Goal: Task Accomplishment & Management: Complete application form

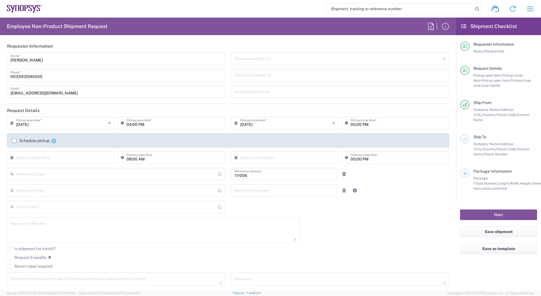
type input "Department"
type input "Delivered at Place"
type input "FR65, FIN, EVE, IT 111006"
type input "[GEOGRAPHIC_DATA]"
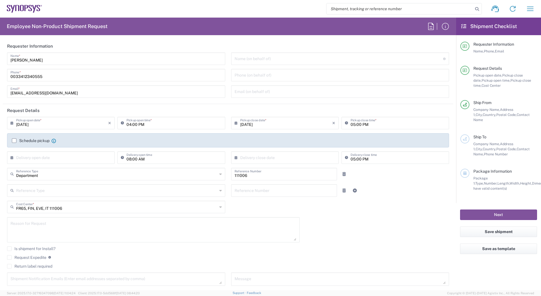
type input "Montbonnot FR63"
click at [46, 125] on input "[DATE]" at bounding box center [62, 123] width 92 height 10
click at [70, 174] on span "21" at bounding box center [69, 174] width 8 height 8
type input "[DATE]"
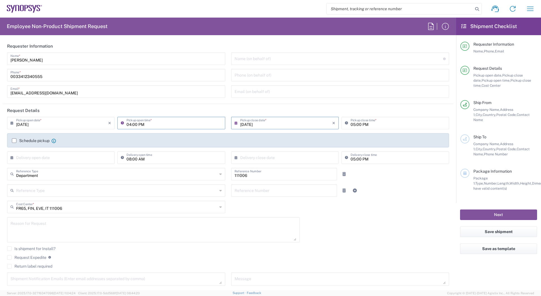
click at [133, 122] on input "04:00 PM" at bounding box center [174, 123] width 95 height 10
click at [121, 123] on icon at bounding box center [124, 122] width 6 height 9
click at [133, 119] on input "04:00 PM" at bounding box center [174, 123] width 95 height 10
click at [168, 123] on input "04:00 PM" at bounding box center [174, 123] width 95 height 10
drag, startPoint x: 136, startPoint y: 124, endPoint x: 125, endPoint y: 124, distance: 10.5
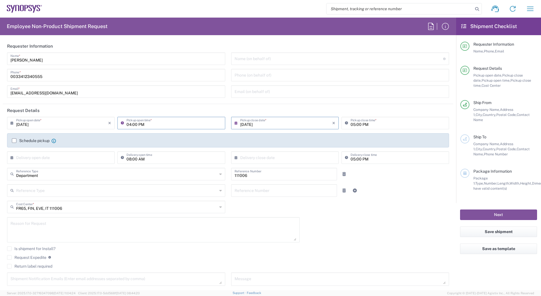
click at [127, 124] on input "04:00 PM" at bounding box center [174, 123] width 95 height 10
click at [130, 124] on input "04:00 PM" at bounding box center [174, 123] width 95 height 10
drag, startPoint x: 130, startPoint y: 124, endPoint x: 126, endPoint y: 124, distance: 3.7
click at [127, 124] on input "04:00 PM" at bounding box center [174, 123] width 95 height 10
click at [14, 140] on label "Schedule pickup" at bounding box center [31, 140] width 38 height 5
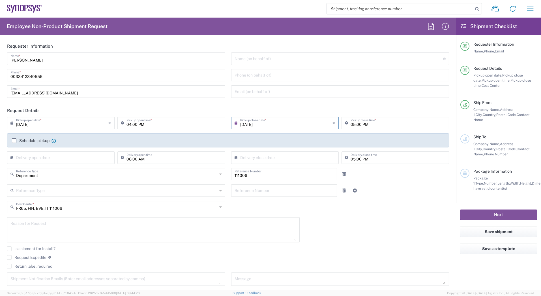
click at [14, 140] on input "Schedule pickup" at bounding box center [14, 140] width 0 height 0
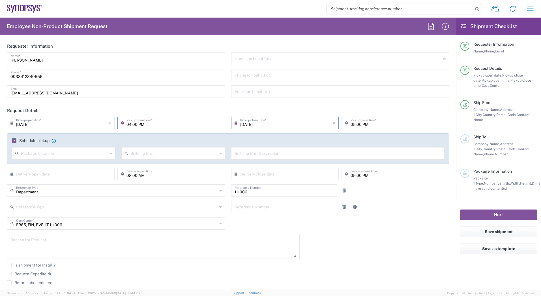
click at [129, 124] on input "04:00 PM" at bounding box center [174, 123] width 95 height 10
type input "01:00 PM"
click at [352, 124] on input "05:00 PM" at bounding box center [398, 123] width 95 height 10
type input "04:00 PM"
click at [71, 153] on input "text" at bounding box center [64, 153] width 87 height 10
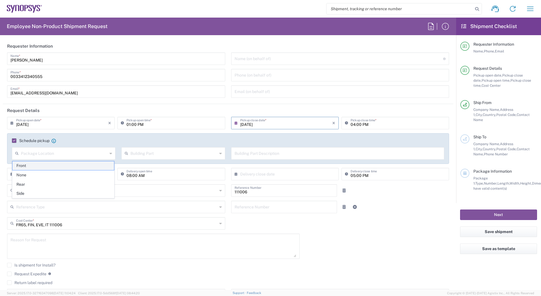
click at [42, 164] on span "Front" at bounding box center [63, 165] width 102 height 9
type input "Front"
click at [158, 152] on input "text" at bounding box center [174, 153] width 87 height 10
click at [157, 163] on span "Apartment" at bounding box center [172, 165] width 102 height 9
type input "Apartment"
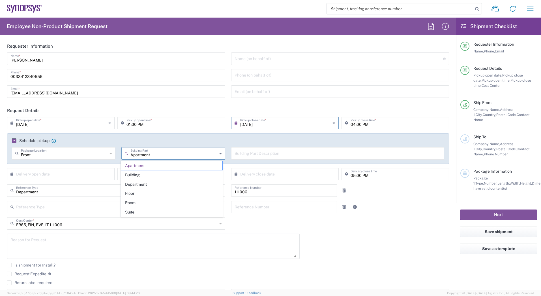
drag, startPoint x: 179, startPoint y: 155, endPoint x: 118, endPoint y: 154, distance: 61.5
click at [119, 154] on div "Apartment Building Part Apartment Building Department Floor Room Suite" at bounding box center [174, 155] width 110 height 16
drag, startPoint x: 393, startPoint y: 248, endPoint x: 288, endPoint y: 193, distance: 119.2
click at [387, 244] on div "[DATE] × Pickup open date * Cancel Apply 01:00 PM Pickup open time * [DATE] × P…" at bounding box center [228, 211] width 448 height 189
type input "Apartment"
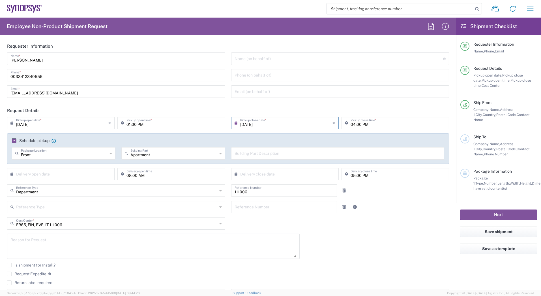
click at [259, 149] on input "text" at bounding box center [338, 153] width 207 height 10
type input "reception"
click at [342, 244] on div "[DATE] × Pickup open date * Cancel Apply 01:00 PM Pickup open time * [DATE] × P…" at bounding box center [228, 211] width 448 height 189
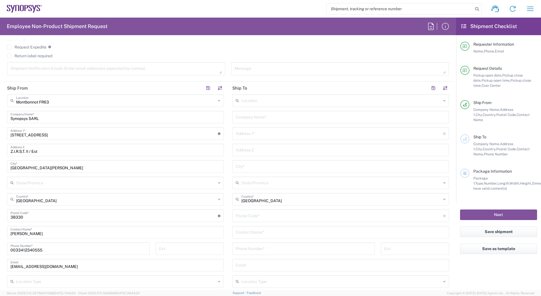
scroll to position [142, 0]
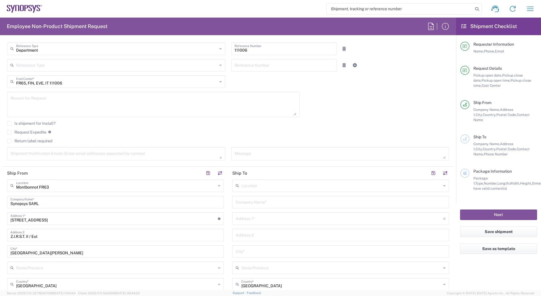
click at [266, 182] on input "text" at bounding box center [342, 185] width 200 height 10
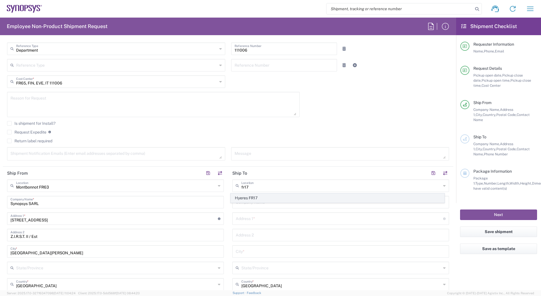
click at [235, 197] on span "Hyeres FR17" at bounding box center [338, 197] width 214 height 9
type input "Hyeres FR17"
type input "SYNOPSYS EMULATION AND VERIFICATION"
type input "[STREET_ADDRESS]"
type input "POLE D'ACTIVITE HYEROIS"
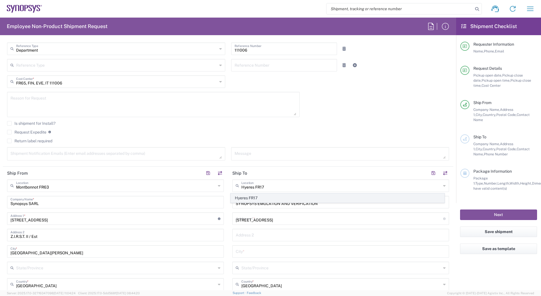
type input "Hyeres"
type input "83400"
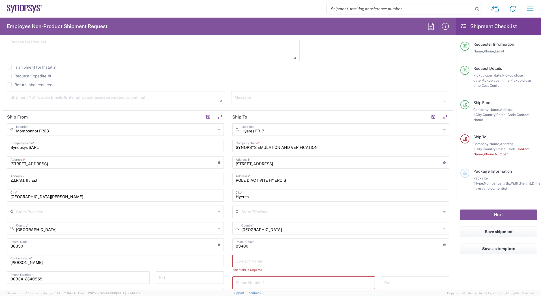
scroll to position [198, 0]
click at [244, 259] on input "text" at bounding box center [341, 260] width 210 height 10
type input "[PERSON_NAME]"
click at [286, 277] on input "tel" at bounding box center [304, 276] width 136 height 10
click at [265, 277] on input "tel" at bounding box center [304, 276] width 136 height 10
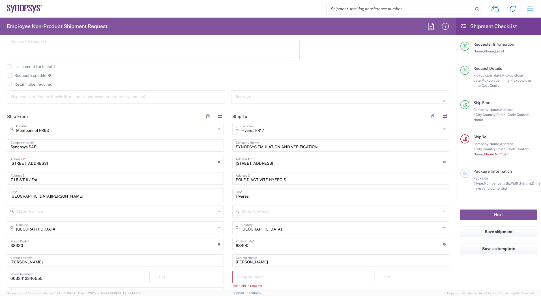
click at [228, 276] on main "Hyeres FR17 Location Hyeres FR17 [GEOGRAPHIC_DATA] DE04 Agrate Brianza IT01 [GE…" at bounding box center [340, 244] width 225 height 243
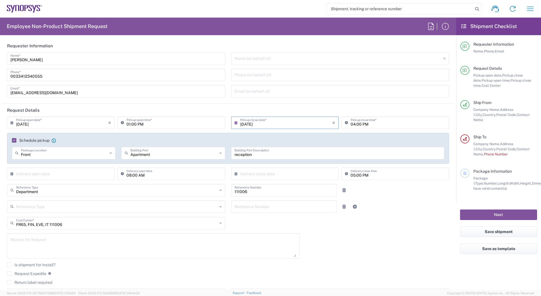
scroll to position [0, 0]
drag, startPoint x: 39, startPoint y: 76, endPoint x: 21, endPoint y: 77, distance: 18.1
click at [21, 77] on input "0033412340555" at bounding box center [116, 75] width 212 height 10
drag, startPoint x: 42, startPoint y: 74, endPoint x: -1, endPoint y: 70, distance: 43.3
click at [0, 70] on html "Shipment request Shipment tracking Employee non-product shipment request My shi…" at bounding box center [270, 148] width 541 height 296
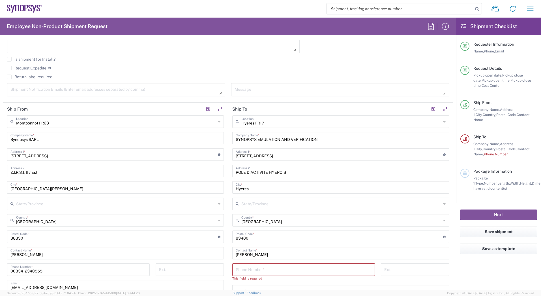
scroll to position [255, 0]
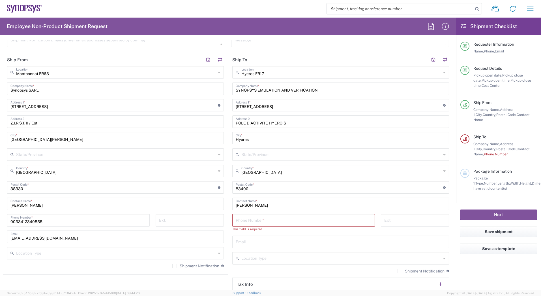
type input "0033787361380"
drag, startPoint x: 50, startPoint y: 220, endPoint x: -1, endPoint y: 207, distance: 52.9
click at [0, 207] on html "Shipment request Shipment tracking Employee non-product shipment request My shi…" at bounding box center [270, 148] width 541 height 296
paste input "787361380"
type input "0033787361380"
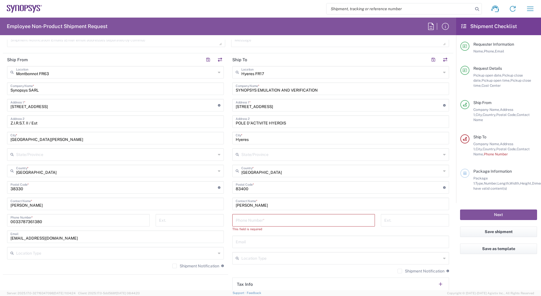
click at [261, 219] on input "tel" at bounding box center [304, 220] width 136 height 10
type input "0033457609915"
click at [257, 234] on input "text" at bounding box center [341, 236] width 210 height 10
type input "[EMAIL_ADDRESS][DOMAIN_NAME]"
click at [228, 263] on main "Hyeres FR17 Location Hyeres FR17 [GEOGRAPHIC_DATA] DE04 Agrate Brianza IT01 [GE…" at bounding box center [340, 185] width 225 height 238
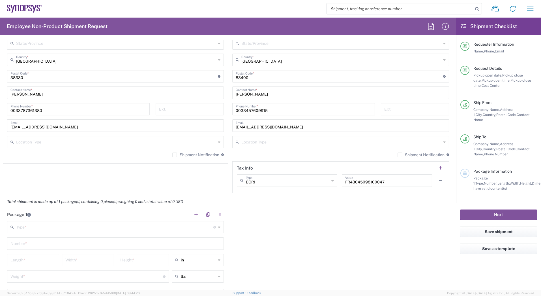
scroll to position [368, 0]
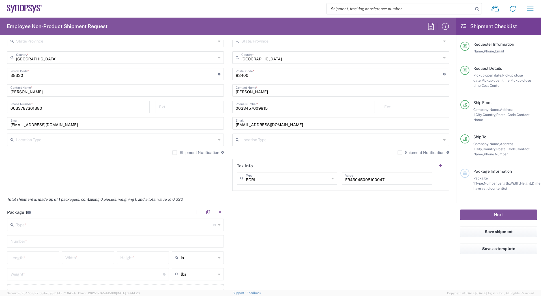
click at [218, 223] on icon at bounding box center [219, 224] width 3 height 9
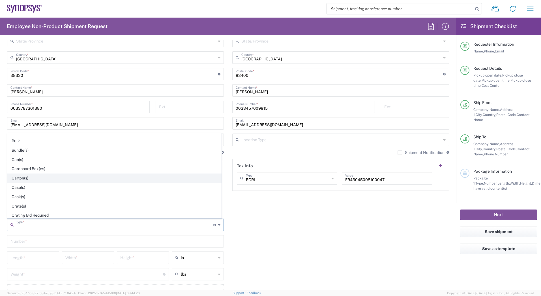
scroll to position [57, 0]
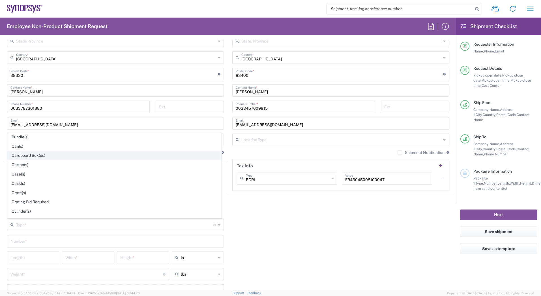
click at [50, 153] on span "Cardboard Box(es)" at bounding box center [115, 155] width 214 height 9
type input "Cardboard Box(es)"
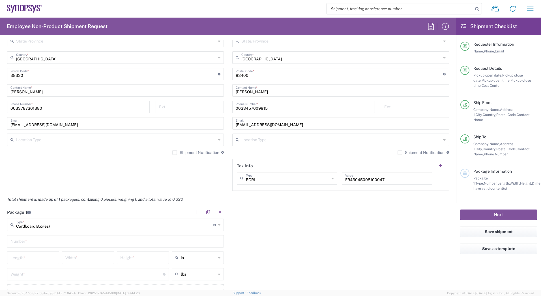
click at [236, 238] on div "Package 1 Cardboard Box(es) Type * Material used to package goods Bale(s) Baske…" at bounding box center [228, 259] width 451 height 106
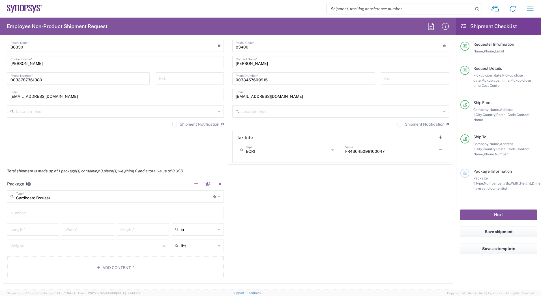
click at [33, 211] on input "text" at bounding box center [115, 212] width 210 height 10
type input "1"
click at [291, 224] on div "Package 1 Cardboard Box(es) Type * Material used to package goods Bale(s) Baske…" at bounding box center [228, 230] width 451 height 106
click at [35, 228] on input "number" at bounding box center [32, 229] width 45 height 10
type input "60"
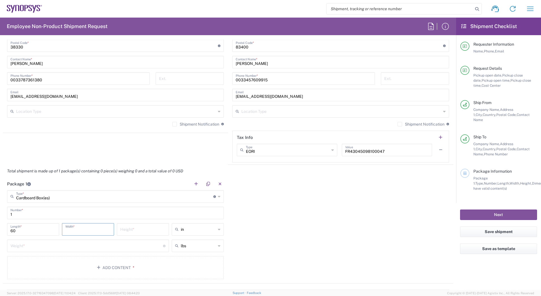
click at [82, 233] on input "number" at bounding box center [87, 229] width 45 height 10
type input "40"
click at [124, 229] on input "number" at bounding box center [142, 229] width 45 height 10
type input "10"
click at [296, 232] on div "Package 1 Cardboard Box(es) Type * Material used to package goods Bale(s) Baske…" at bounding box center [228, 230] width 451 height 106
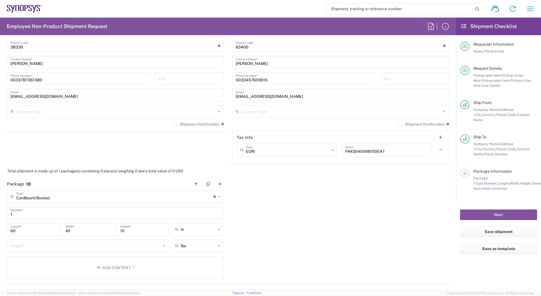
click at [216, 246] on div "lbs" at bounding box center [198, 245] width 52 height 12
click at [220, 229] on div "in" at bounding box center [198, 229] width 52 height 12
type input "lbs"
click at [218, 229] on icon at bounding box center [219, 229] width 3 height 9
click at [187, 250] on span "cm" at bounding box center [196, 250] width 50 height 9
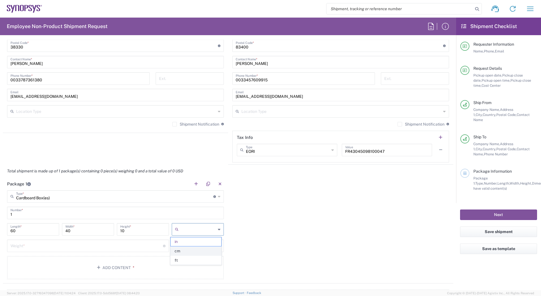
type input "152.4"
type input "101.6"
type input "25.4"
type input "cm"
click at [218, 246] on icon at bounding box center [219, 245] width 3 height 9
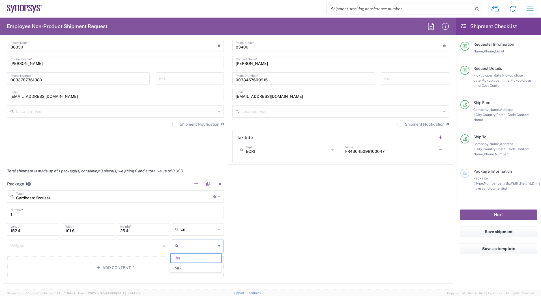
click at [245, 236] on div "Package 1 Cardboard Box(es) Type * Material used to package goods Bale(s) Baske…" at bounding box center [228, 230] width 451 height 106
type input "lbs"
drag, startPoint x: 5, startPoint y: 230, endPoint x: -1, endPoint y: 229, distance: 6.3
click at [0, 229] on html "Shipment request Shipment tracking Employee non-product shipment request My shi…" at bounding box center [270, 148] width 541 height 296
type input "60"
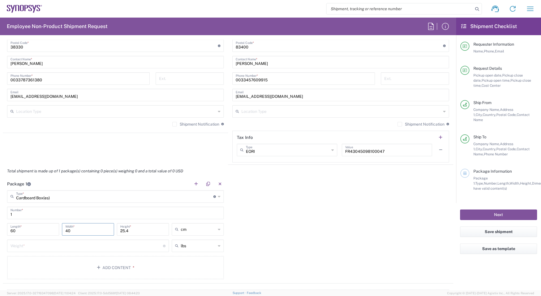
type input "40"
type input "10"
click at [301, 254] on div "Package 1 Cardboard Box(es) Type * Material used to package goods Bale(s) Baske…" at bounding box center [228, 230] width 451 height 106
drag, startPoint x: 219, startPoint y: 246, endPoint x: 214, endPoint y: 246, distance: 4.5
click at [218, 246] on div "lbs" at bounding box center [198, 245] width 52 height 12
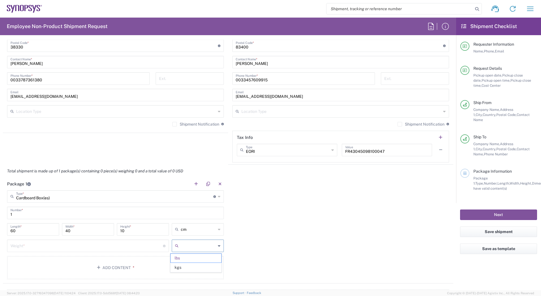
click at [211, 245] on input "text" at bounding box center [198, 245] width 35 height 9
click at [196, 267] on span "kgs" at bounding box center [196, 267] width 50 height 9
type input "kgs"
click at [110, 245] on input "number" at bounding box center [86, 245] width 153 height 10
type input "2"
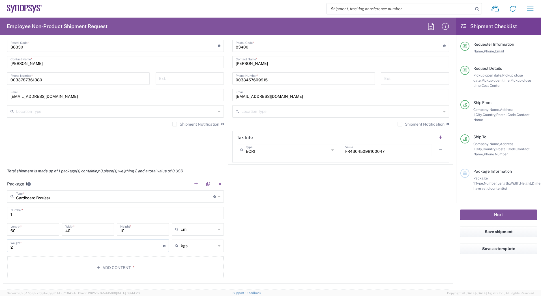
click at [338, 244] on div "Package 1 Cardboard Box(es) Type * Material used to package goods Bale(s) Baske…" at bounding box center [228, 230] width 451 height 106
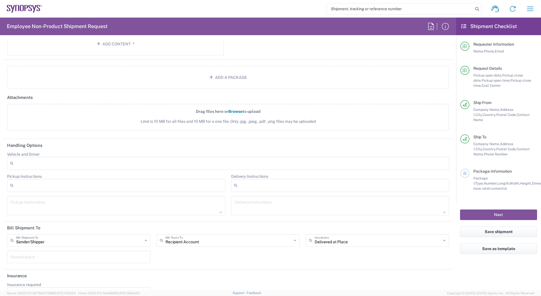
scroll to position [636, 0]
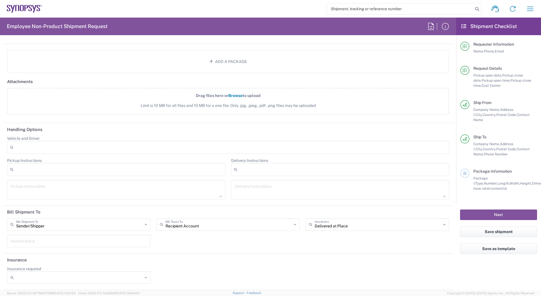
click at [154, 236] on div "Sender/[PERSON_NAME] Shipment To Sender/Shipper Recipient Account Third Party A…" at bounding box center [228, 234] width 448 height 33
click at [118, 277] on input "Insurance required" at bounding box center [79, 277] width 127 height 9
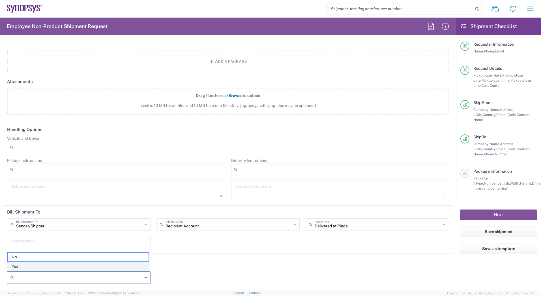
click at [62, 265] on span "Yes" at bounding box center [78, 266] width 141 height 9
type input "Yes"
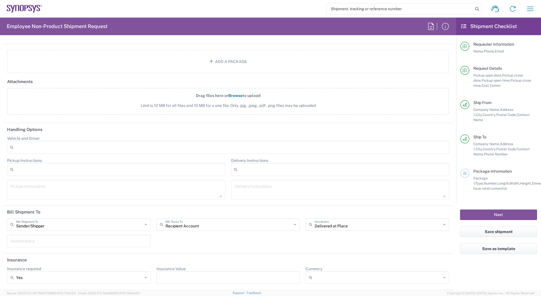
click at [210, 278] on input "Insurance Value" at bounding box center [228, 277] width 137 height 9
type input "1000"
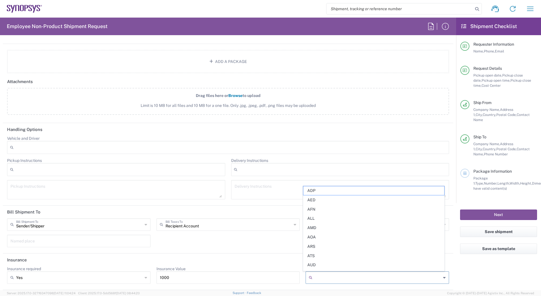
click at [364, 279] on input "Currency" at bounding box center [378, 277] width 127 height 9
click at [320, 237] on span "EUR" at bounding box center [374, 237] width 141 height 9
type input "EUR"
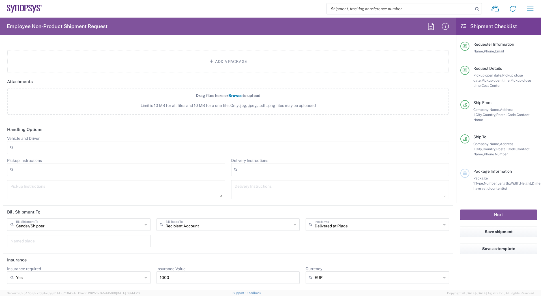
click at [304, 242] on div "Sender/[PERSON_NAME] Shipment To Sender/Shipper Recipient Account Third Party A…" at bounding box center [228, 234] width 448 height 33
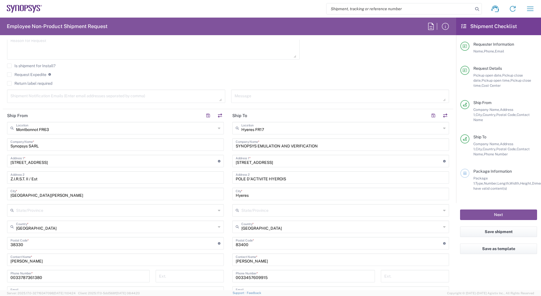
scroll to position [255, 0]
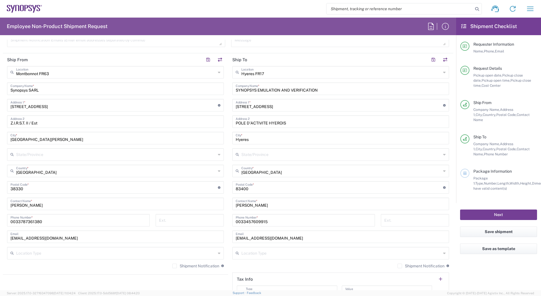
click at [497, 209] on button "Next" at bounding box center [498, 214] width 77 height 10
click at [488, 184] on span "Should have valid content(s)" at bounding box center [524, 185] width 100 height 9
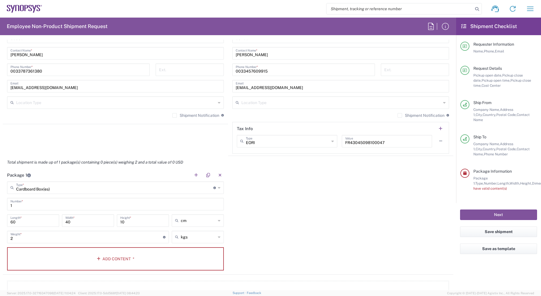
scroll to position [453, 0]
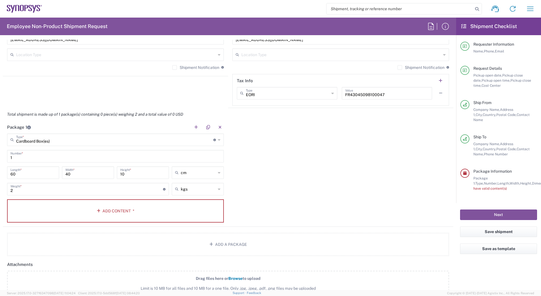
click at [314, 187] on div "Package 1 Cardboard Box(es) Type * Material used to package goods Bale(s) Baske…" at bounding box center [228, 174] width 451 height 106
click at [123, 207] on button "Add Content *" at bounding box center [115, 210] width 217 height 23
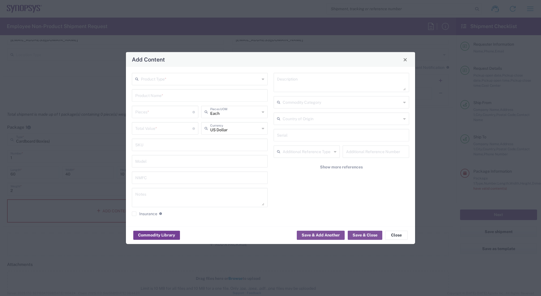
click at [163, 235] on button "Commodity Library" at bounding box center [156, 234] width 47 height 9
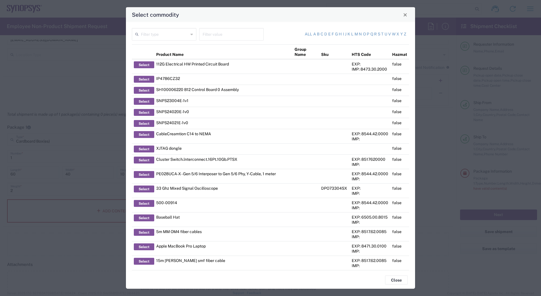
click at [166, 35] on input "text" at bounding box center [165, 34] width 48 height 10
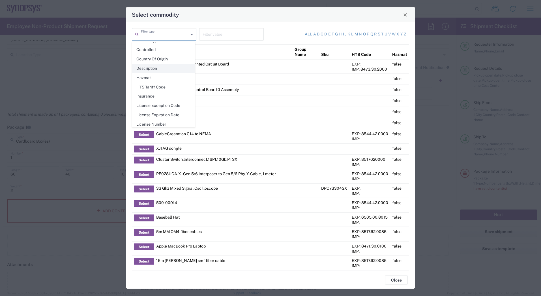
scroll to position [82, 0]
click at [244, 53] on th "Product Name" at bounding box center [223, 51] width 138 height 15
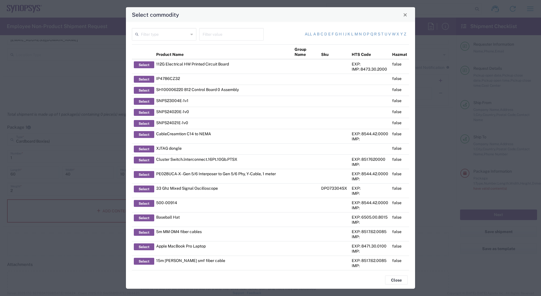
click at [166, 29] on input "text" at bounding box center [165, 34] width 48 height 10
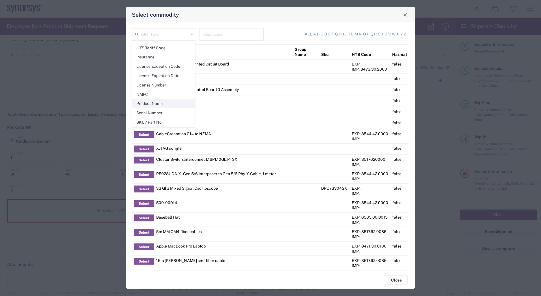
click at [165, 102] on span "Product Name" at bounding box center [164, 103] width 62 height 9
type input "Product Name"
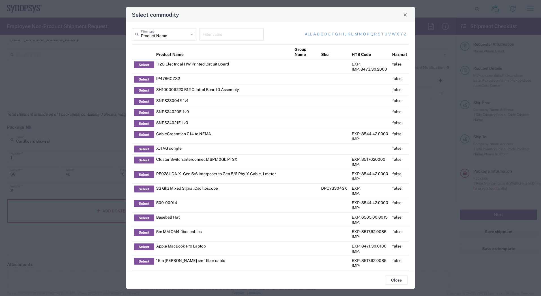
click at [229, 35] on input "text" at bounding box center [232, 34] width 58 height 10
click at [406, 16] on span "Close" at bounding box center [406, 15] width 4 height 4
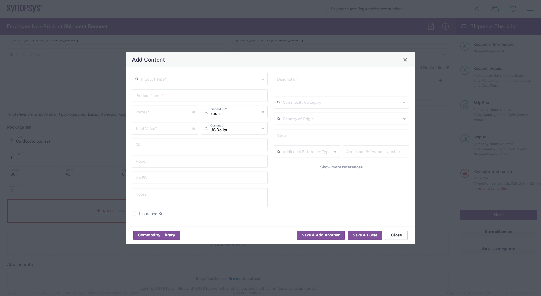
click at [402, 236] on button "Close" at bounding box center [396, 234] width 23 height 9
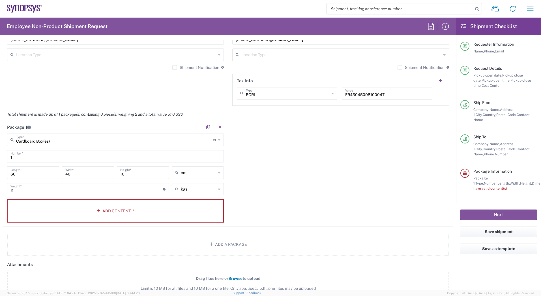
click at [315, 195] on div "Package 1 Cardboard Box(es) Type * Material used to package goods Bale(s) Baske…" at bounding box center [228, 174] width 451 height 106
click at [290, 165] on div "Package 1 Cardboard Box(es) Type * Material used to package goods Bale(s) Baske…" at bounding box center [228, 174] width 451 height 106
click at [116, 210] on button "Add Content *" at bounding box center [115, 210] width 217 height 23
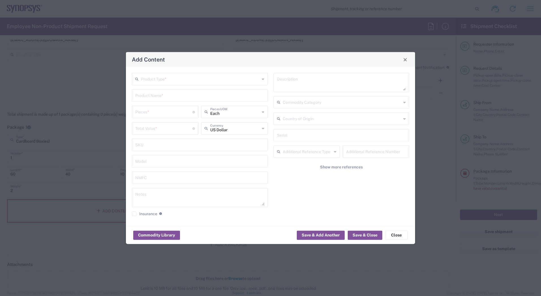
click at [261, 80] on div "Product Type *" at bounding box center [200, 79] width 136 height 12
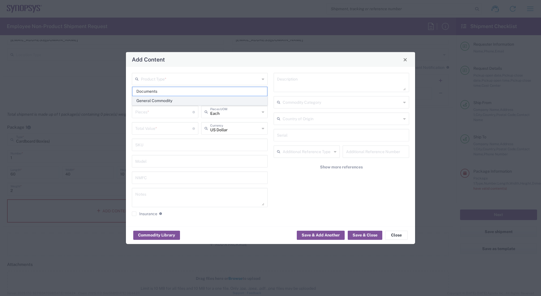
click at [192, 101] on span "General Commodity" at bounding box center [200, 100] width 135 height 9
type input "General Commodity"
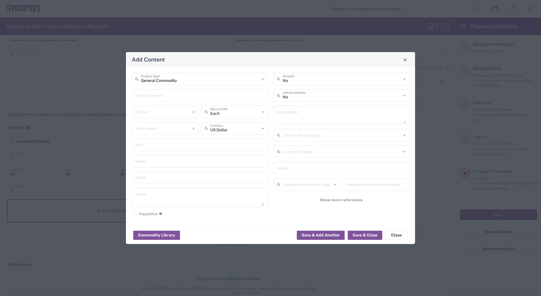
click at [404, 97] on icon at bounding box center [405, 95] width 3 height 9
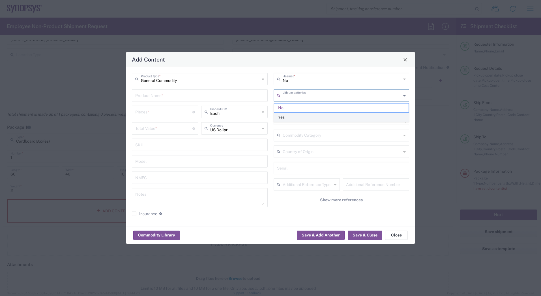
click at [303, 117] on span "Yes" at bounding box center [341, 117] width 135 height 9
type input "Yes"
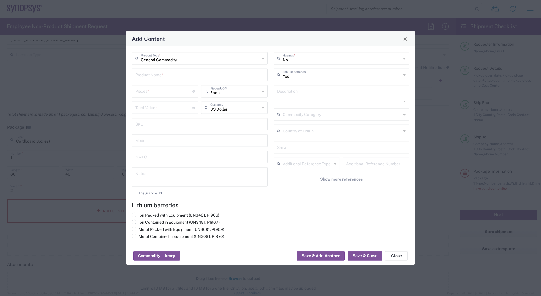
click at [134, 222] on span at bounding box center [134, 221] width 5 height 5
click at [139, 222] on input "Ion Contained in Equipment (UN3481, PI967)" at bounding box center [141, 221] width 4 height 4
radio input "true"
click at [274, 193] on div "No Hazmat * Yes Lithium batteries Description Commodity Category Country of Ori…" at bounding box center [342, 125] width 142 height 147
click at [360, 255] on button "Save & Close" at bounding box center [365, 255] width 35 height 9
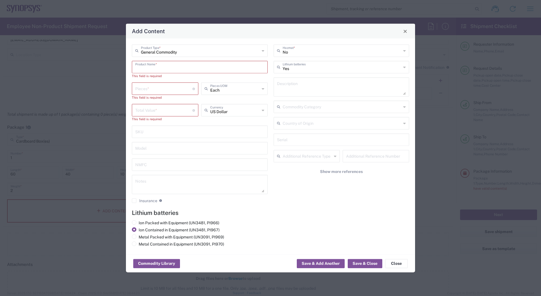
click at [159, 67] on input "text" at bounding box center [199, 67] width 129 height 10
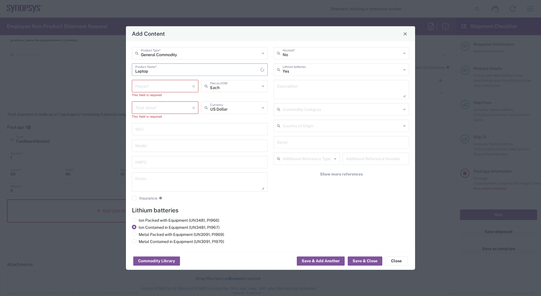
type input "Laptop"
click at [189, 86] on input "number" at bounding box center [163, 86] width 57 height 10
click at [232, 88] on input "text" at bounding box center [235, 86] width 50 height 10
click at [156, 85] on input "number" at bounding box center [163, 86] width 57 height 10
type input "Each"
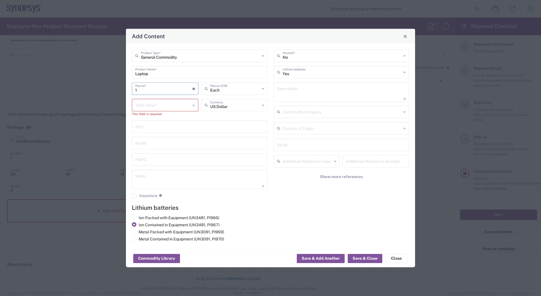
type input "1"
click at [203, 116] on div "US Dollar Currency" at bounding box center [234, 110] width 69 height 22
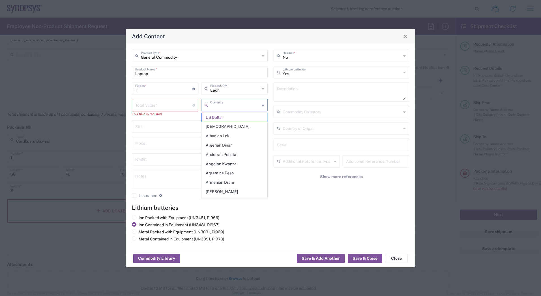
click at [221, 108] on input "text" at bounding box center [235, 105] width 50 height 10
click at [215, 116] on span "Euro" at bounding box center [234, 117] width 65 height 9
type input "Euro"
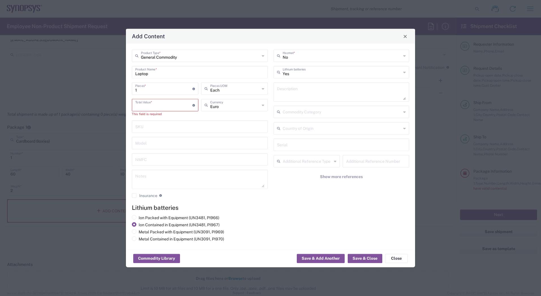
click at [176, 106] on input "number" at bounding box center [163, 105] width 57 height 10
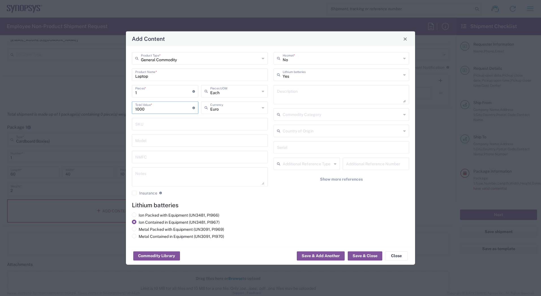
type input "1000"
click at [277, 202] on h4 "Lithium batteries" at bounding box center [271, 204] width 278 height 7
click at [365, 257] on button "Save & Close" at bounding box center [365, 255] width 35 height 9
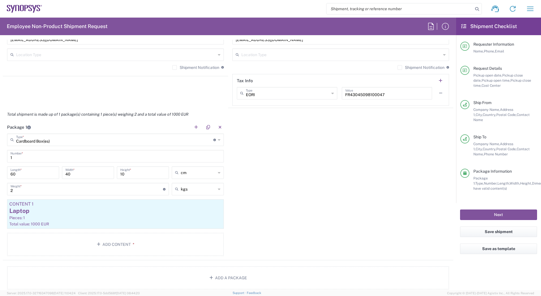
click at [245, 155] on div "Package 1 Cardboard Box(es) Type * Material used to package goods Bale(s) Baske…" at bounding box center [228, 190] width 451 height 139
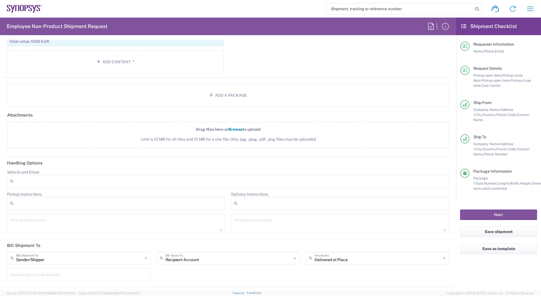
scroll to position [669, 0]
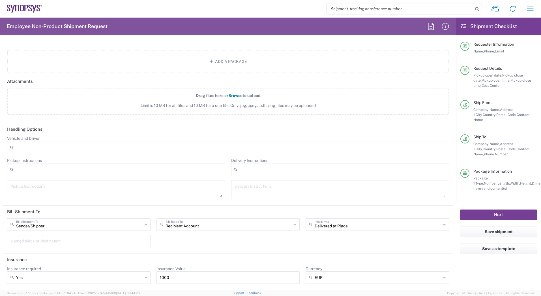
click at [512, 209] on button "Next" at bounding box center [498, 214] width 77 height 10
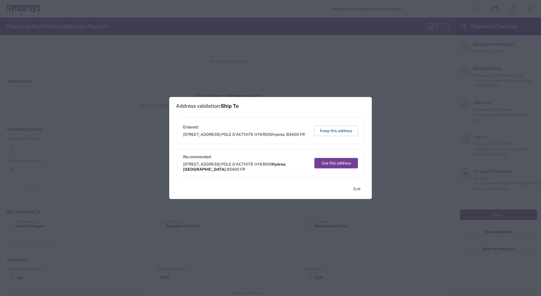
click at [337, 163] on button "Use this address" at bounding box center [337, 163] width 44 height 10
type input "Hyères"
type input "[GEOGRAPHIC_DATA]"
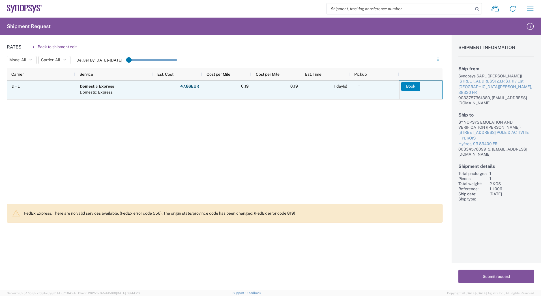
click at [410, 86] on button "Book" at bounding box center [411, 86] width 19 height 9
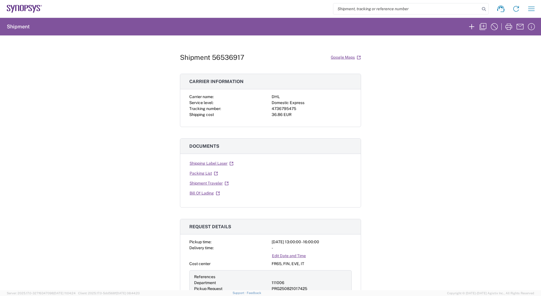
click at [389, 124] on div "Shipment 56536917 Google Maps Carrier information Carrier name: DHL Service lev…" at bounding box center [270, 162] width 541 height 254
click at [207, 163] on link "Shipping Label Laser" at bounding box center [211, 163] width 44 height 10
click at [463, 161] on div "Shipment 56536917 Google Maps Carrier information Carrier name: DHL Service lev…" at bounding box center [270, 162] width 541 height 254
drag, startPoint x: 415, startPoint y: 103, endPoint x: 402, endPoint y: 94, distance: 15.8
click at [415, 103] on div "Shipment 56536917 Google Maps Carrier information Carrier name: DHL Service lev…" at bounding box center [270, 162] width 541 height 254
